Goal: Find specific page/section

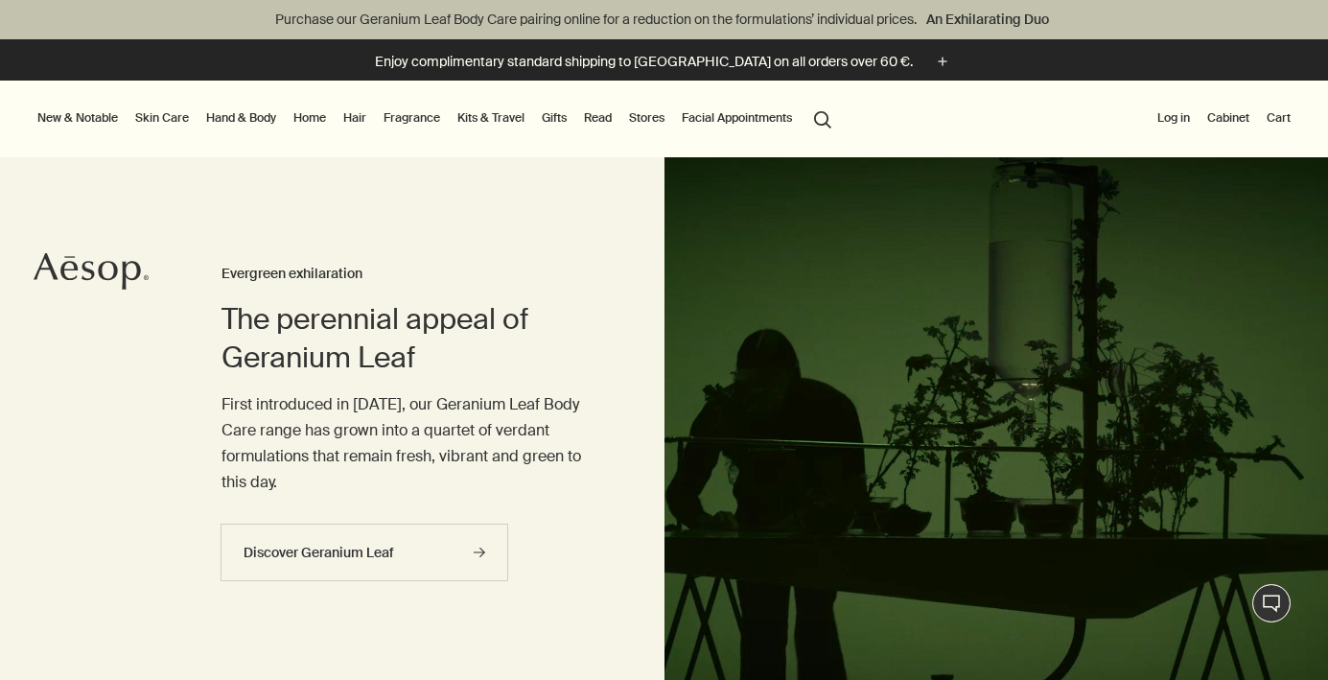
click at [246, 116] on link "Hand & Body" at bounding box center [241, 117] width 78 height 23
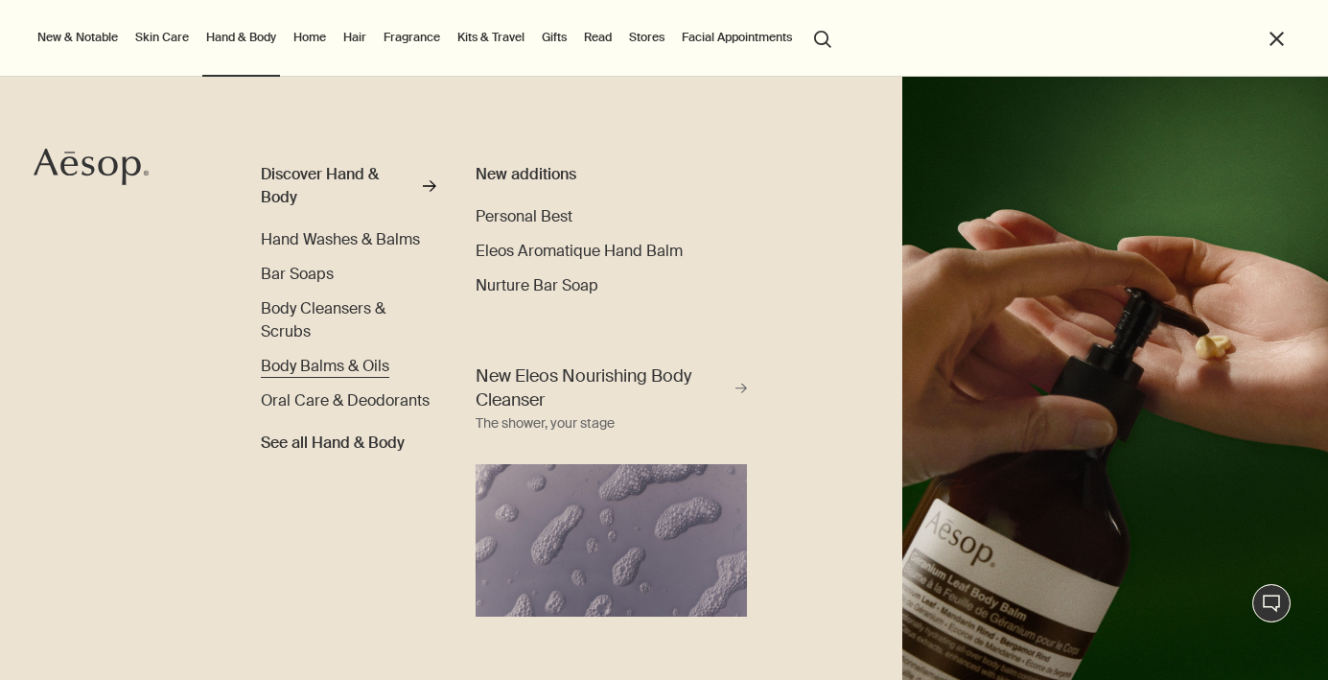
click at [317, 370] on span "Body Balms & Oils" at bounding box center [325, 366] width 129 height 20
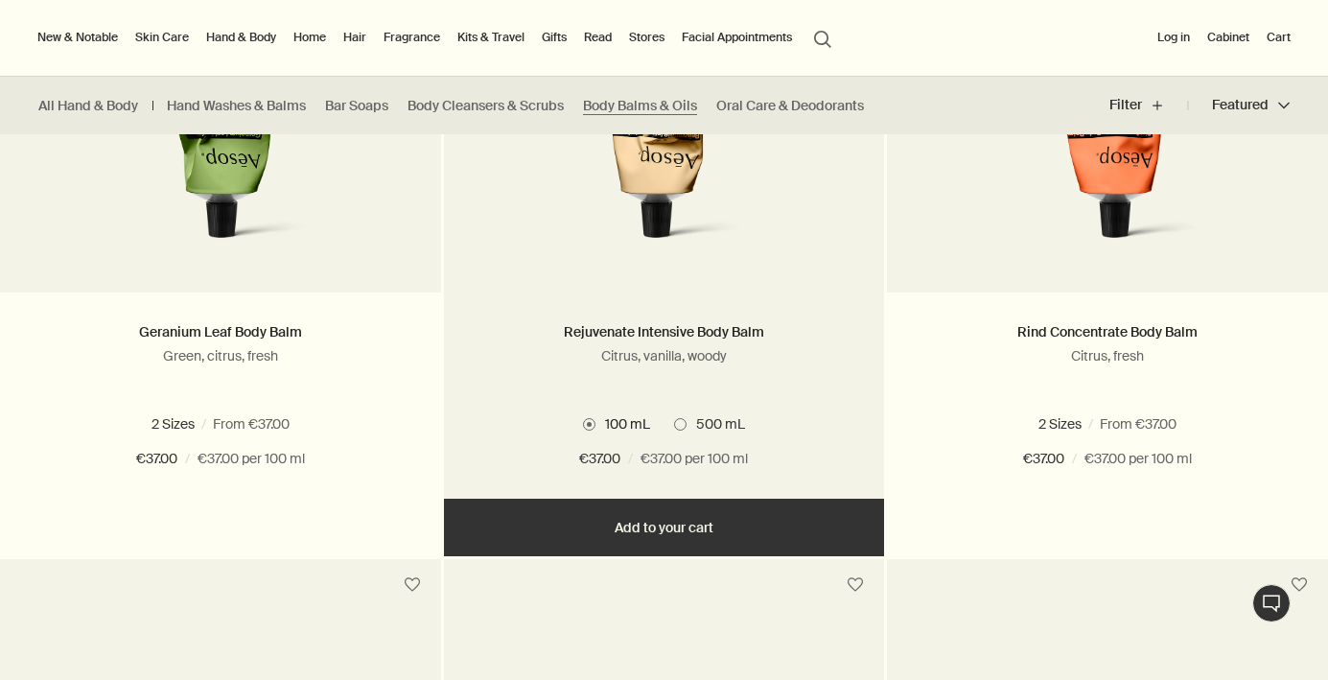
scroll to position [788, 0]
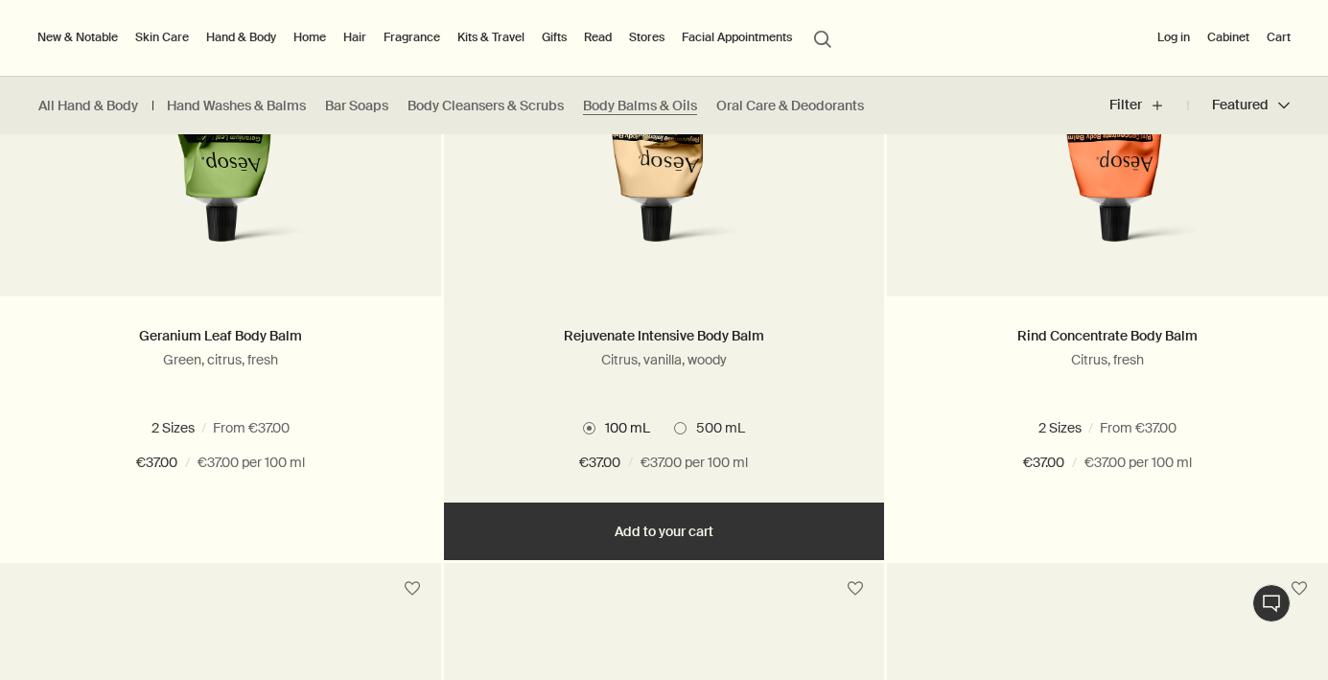
click at [675, 425] on span at bounding box center [680, 428] width 12 height 12
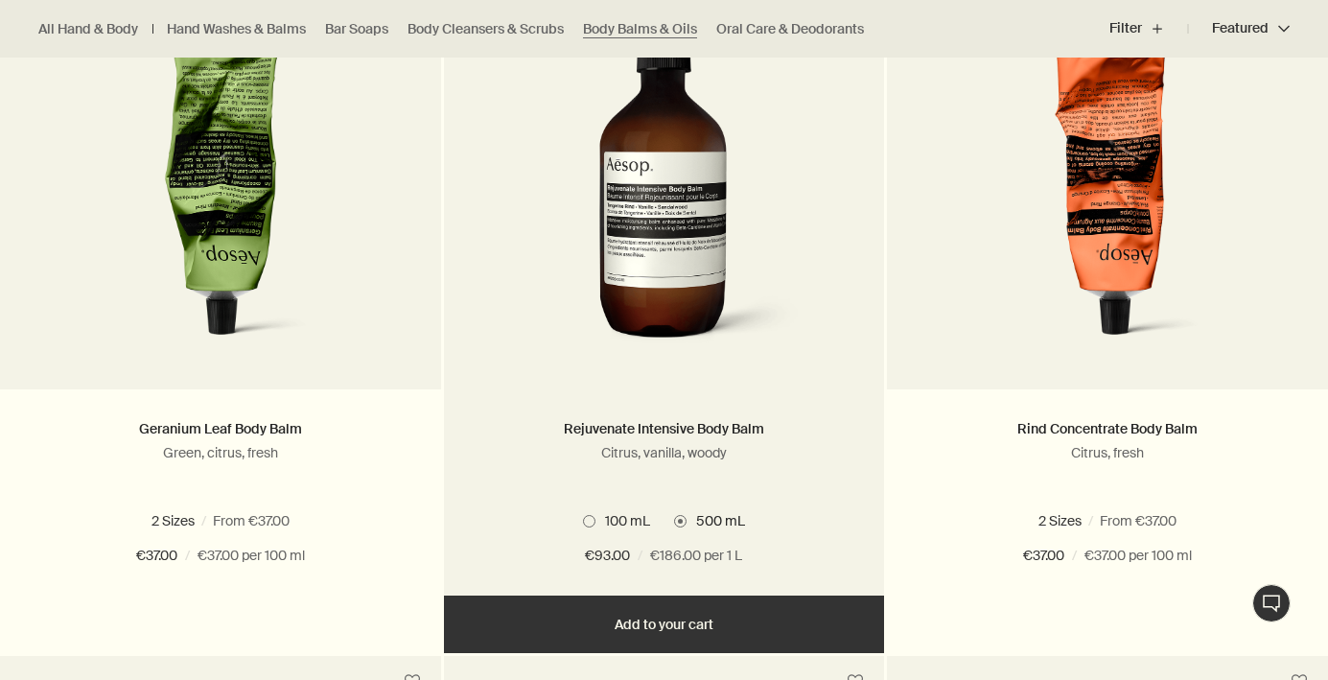
scroll to position [697, 0]
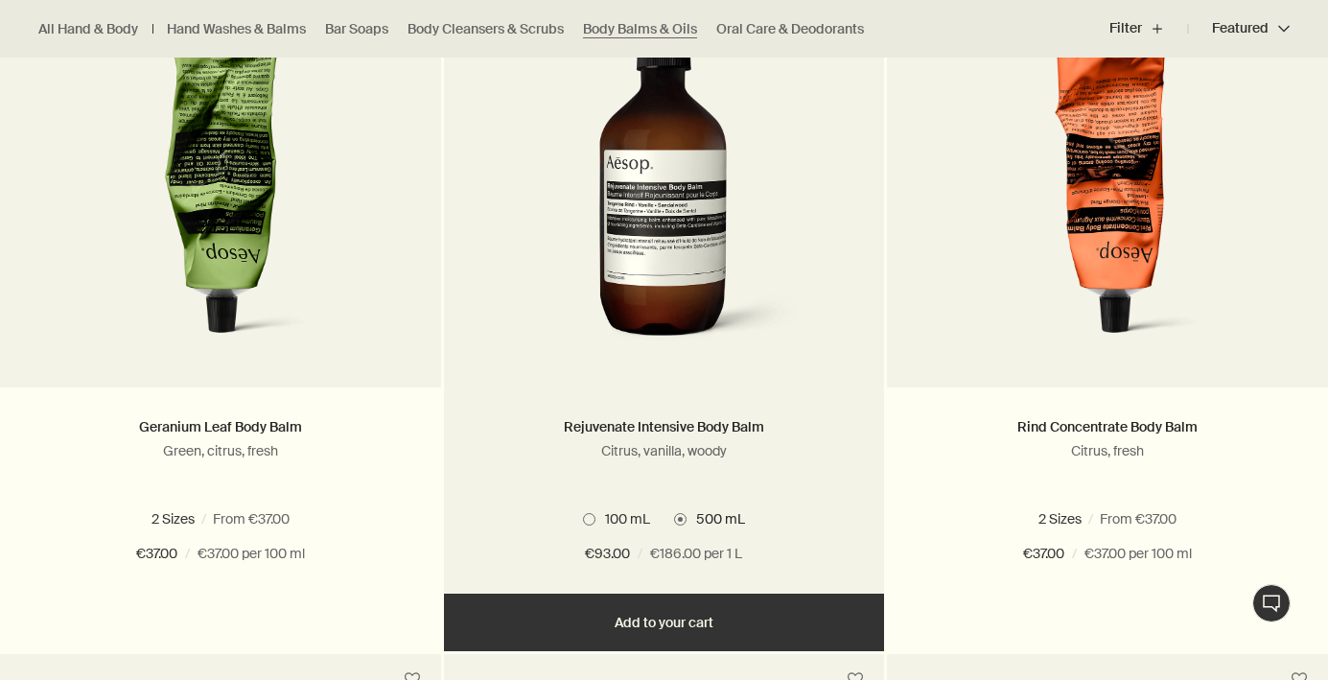
click at [593, 528] on ul "100 mL 500 mL" at bounding box center [665, 518] width 384 height 25
click at [591, 522] on span at bounding box center [589, 519] width 12 height 12
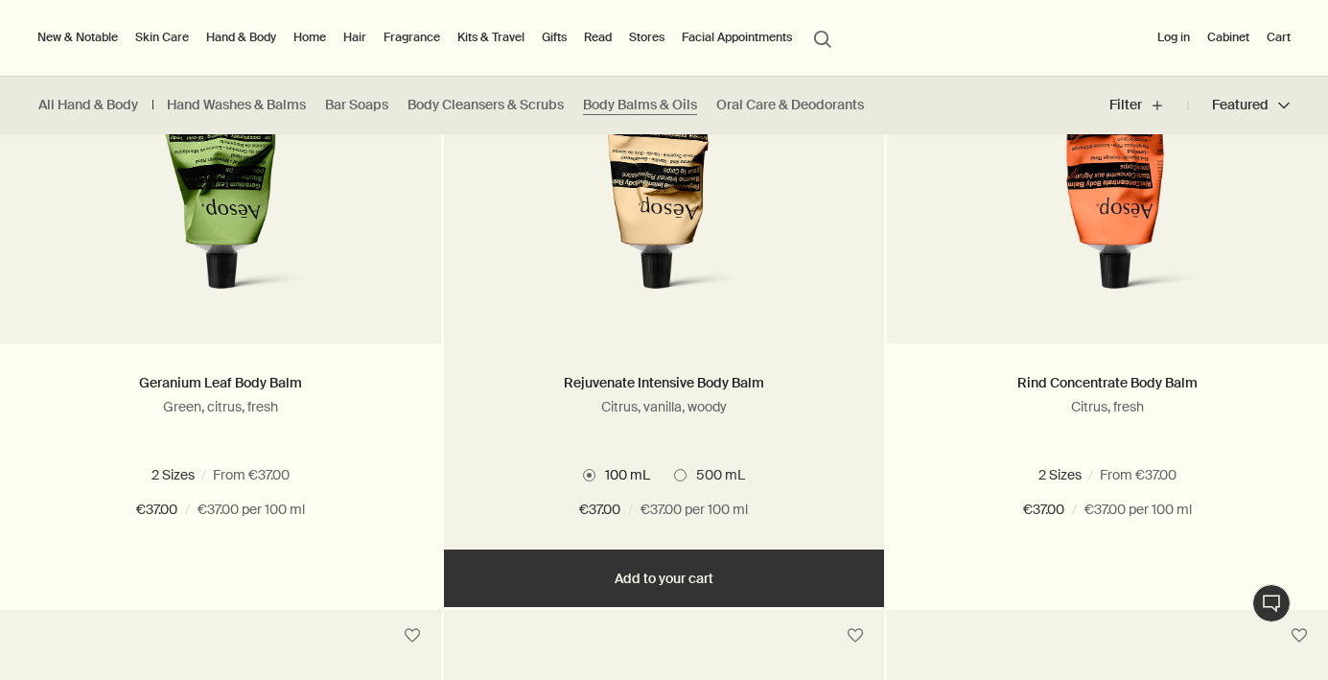
scroll to position [740, 0]
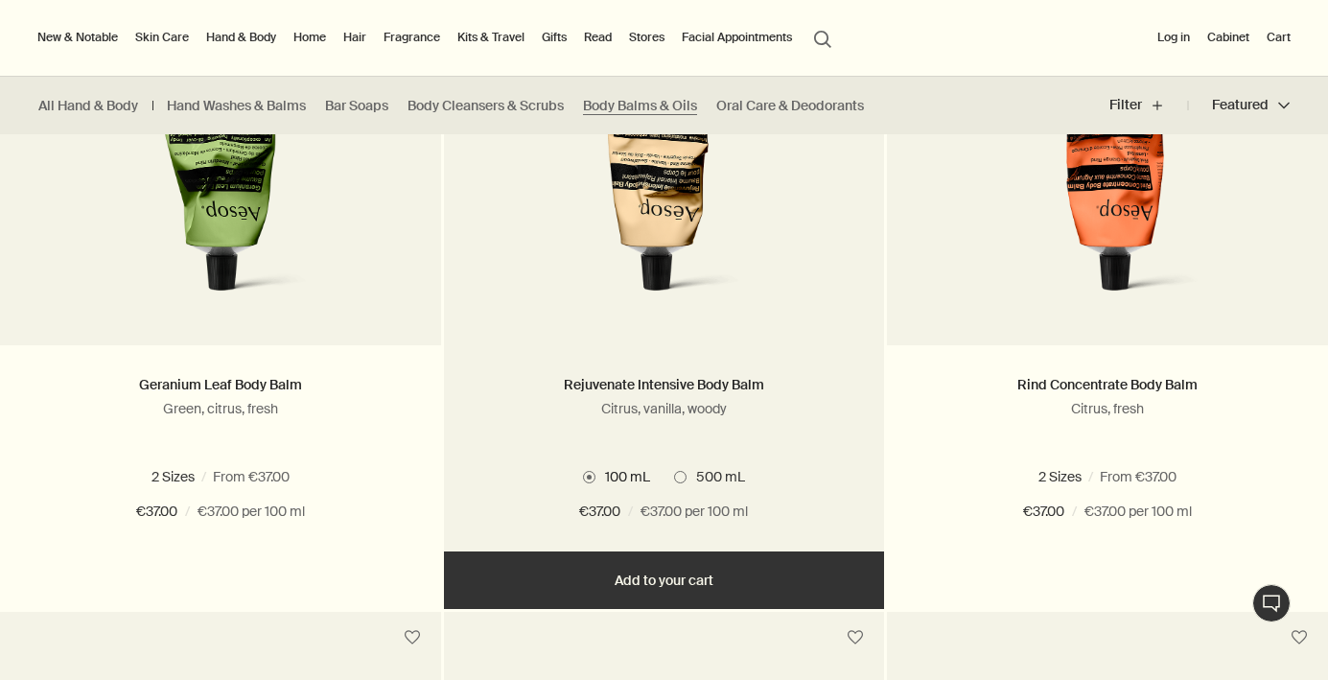
click at [616, 272] on img at bounding box center [664, 139] width 308 height 355
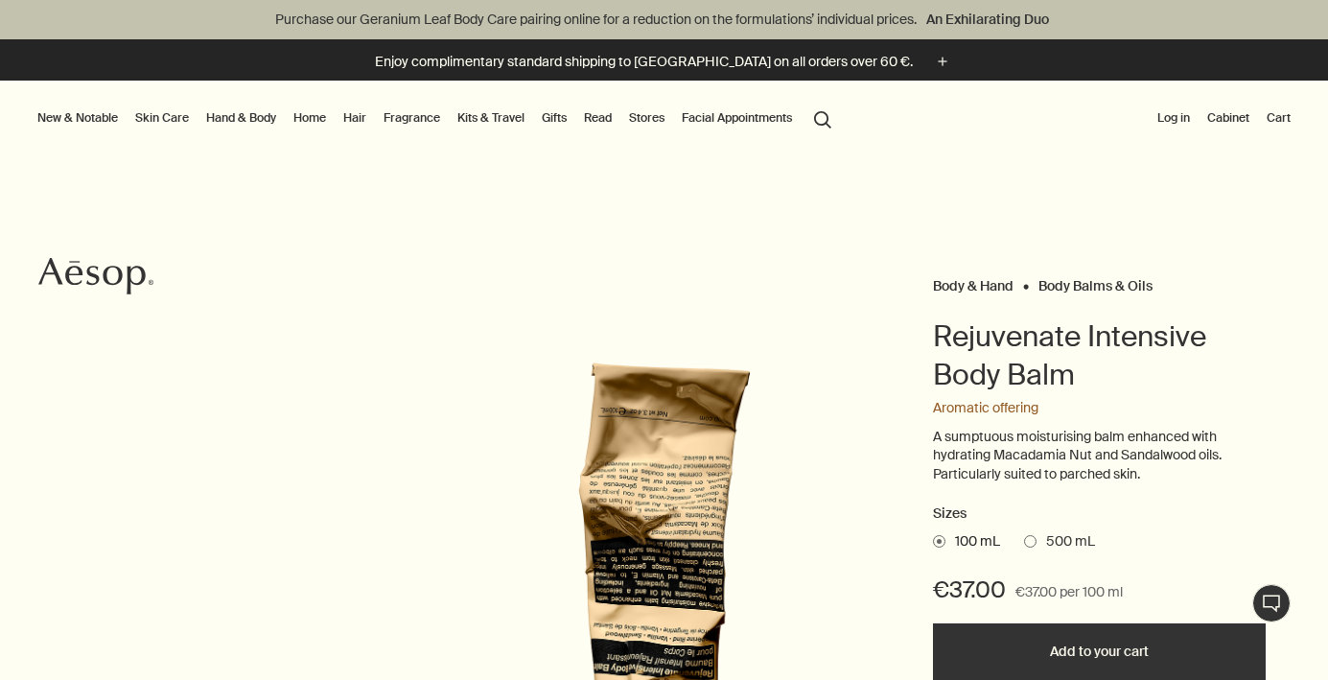
click at [642, 121] on button "Stores" at bounding box center [646, 117] width 43 height 23
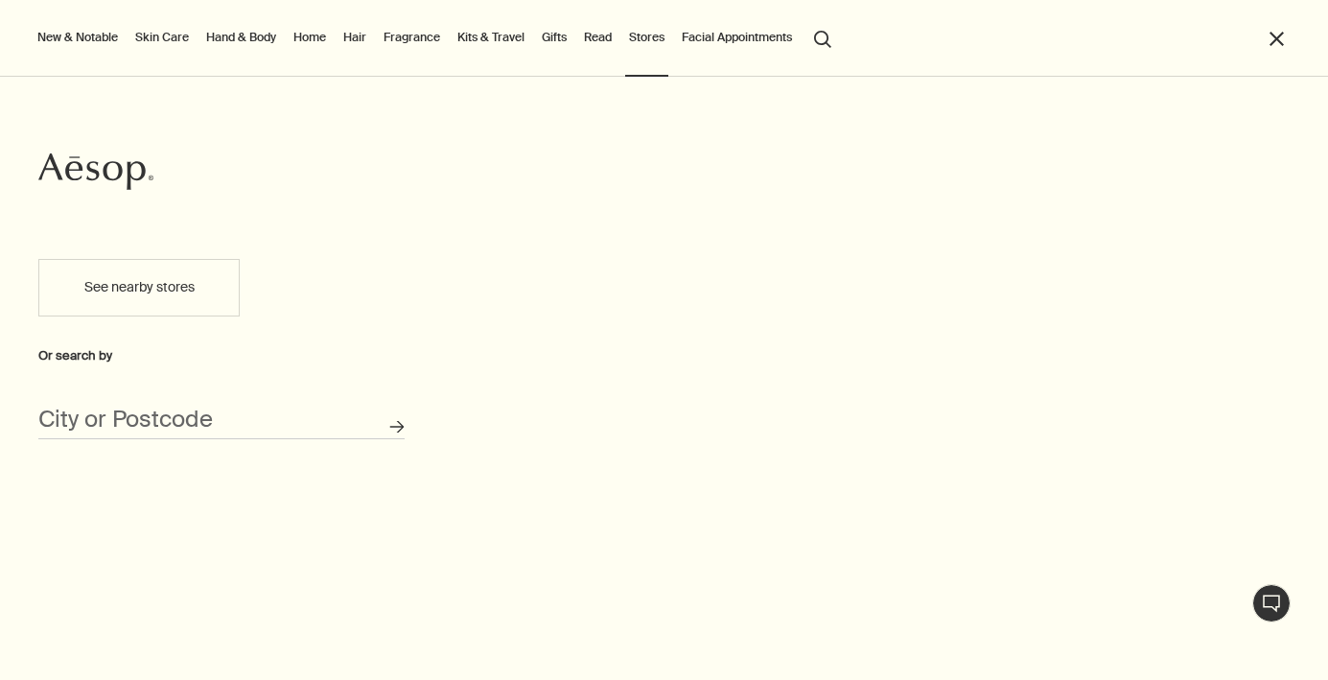
click at [67, 322] on div "See nearby stores Or search by City or Postcode Search for stores" at bounding box center [221, 460] width 443 height 440
click at [82, 298] on button "See nearby stores" at bounding box center [138, 288] width 201 height 58
type input "[STREET_ADDRESS]"
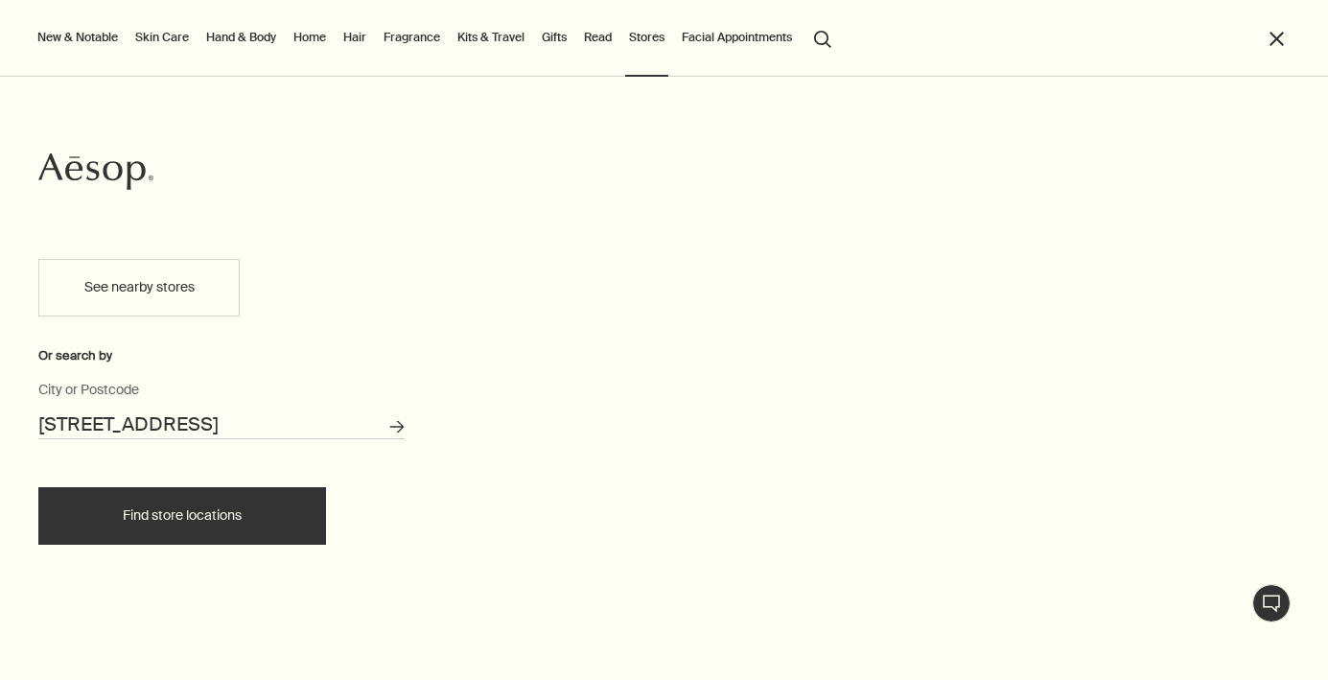
click at [211, 505] on button "Find store locations" at bounding box center [182, 516] width 288 height 58
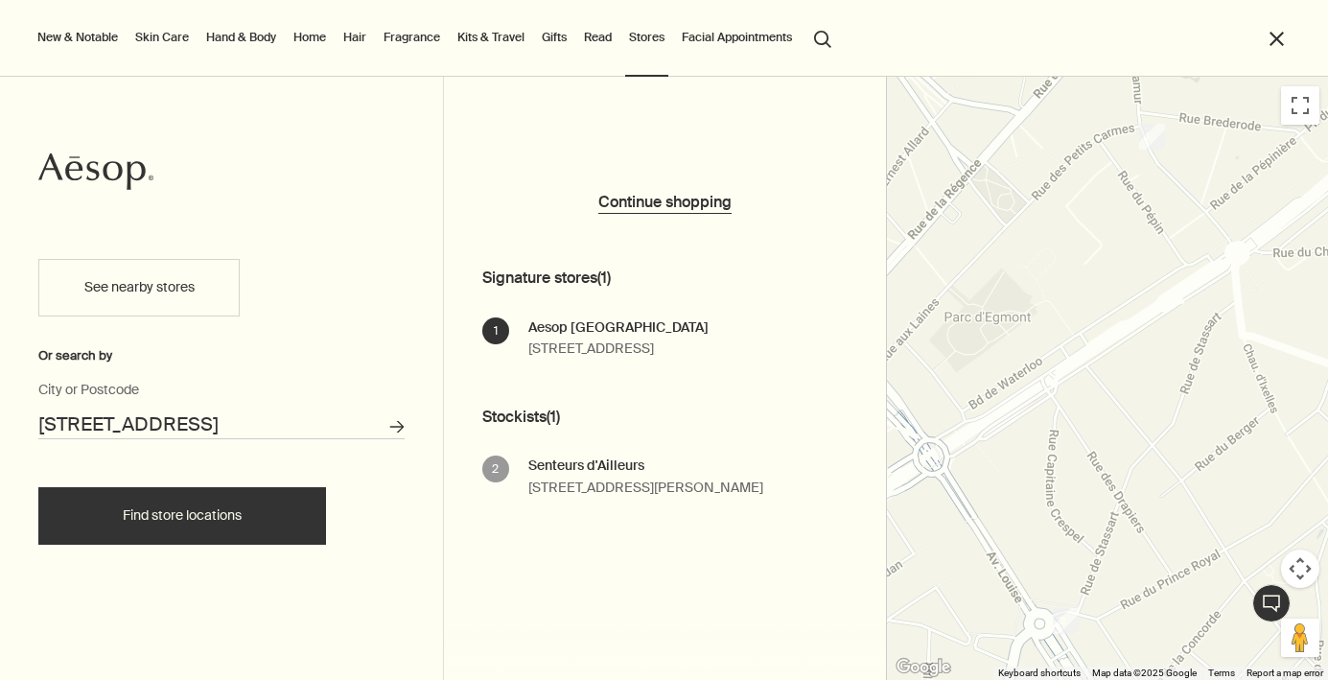
click at [1281, 38] on button "close" at bounding box center [1277, 39] width 22 height 22
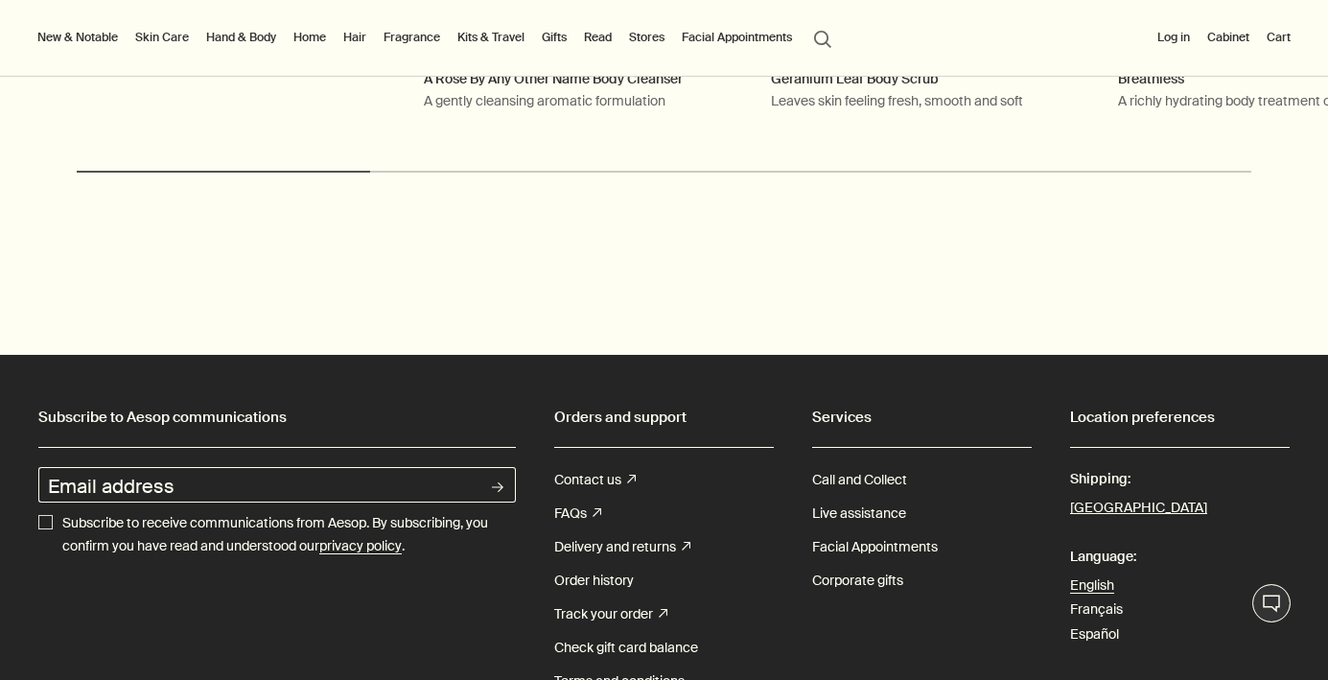
scroll to position [2509, 0]
